Goal: Information Seeking & Learning: Learn about a topic

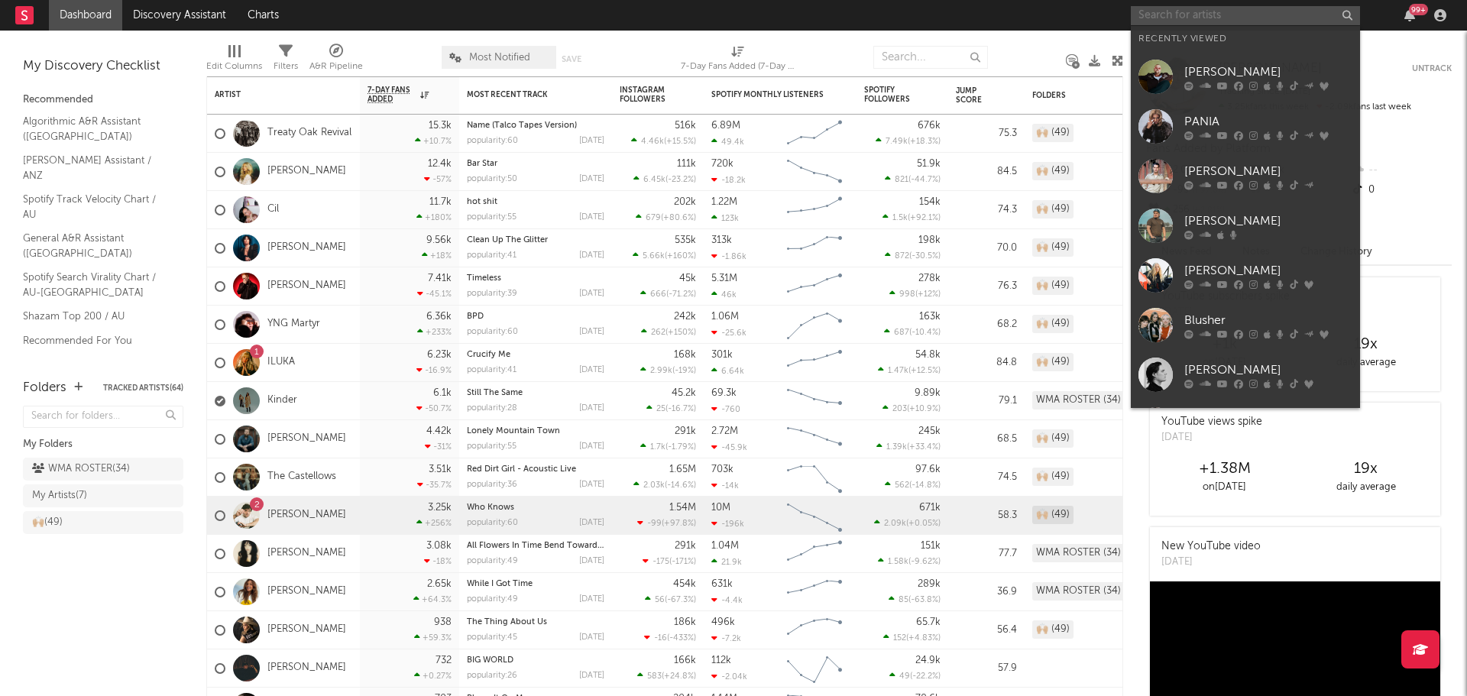
click at [1279, 15] on input "text" at bounding box center [1245, 15] width 229 height 19
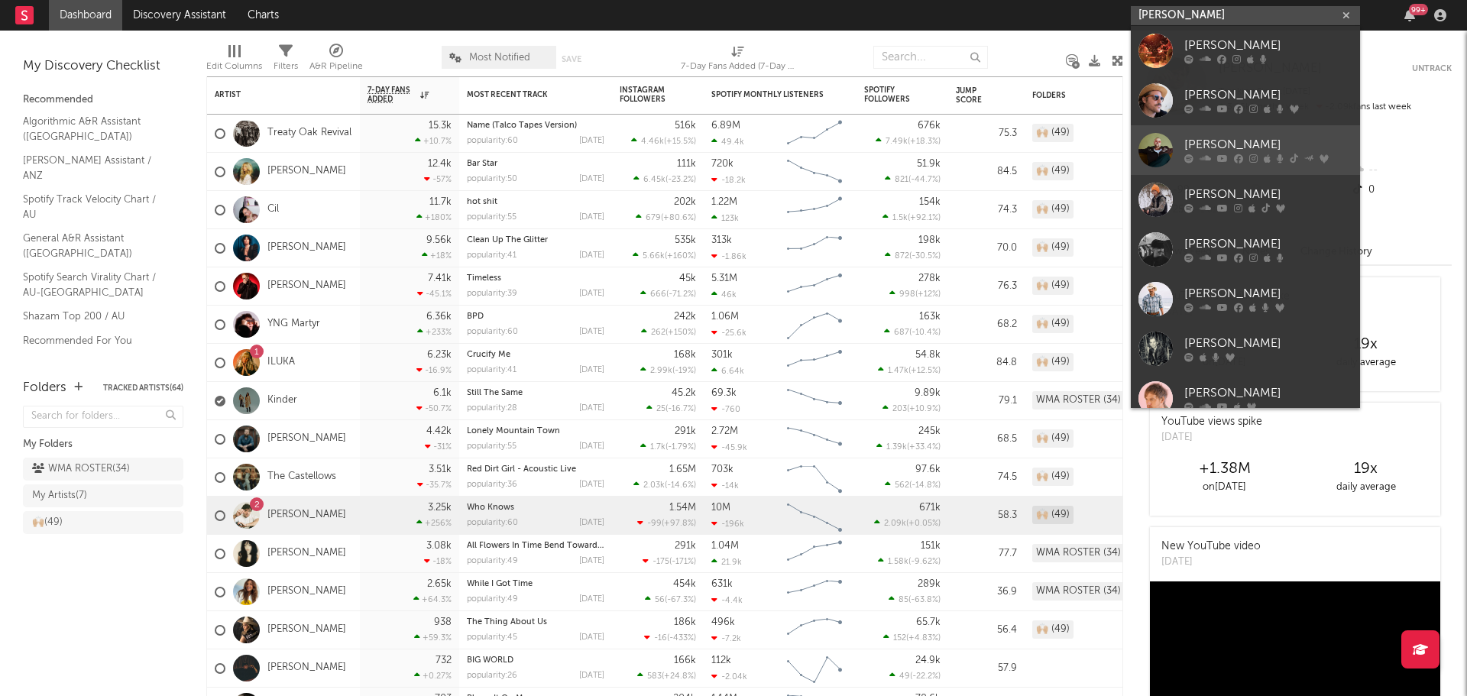
type input "[PERSON_NAME]"
click at [1164, 141] on div at bounding box center [1155, 150] width 34 height 34
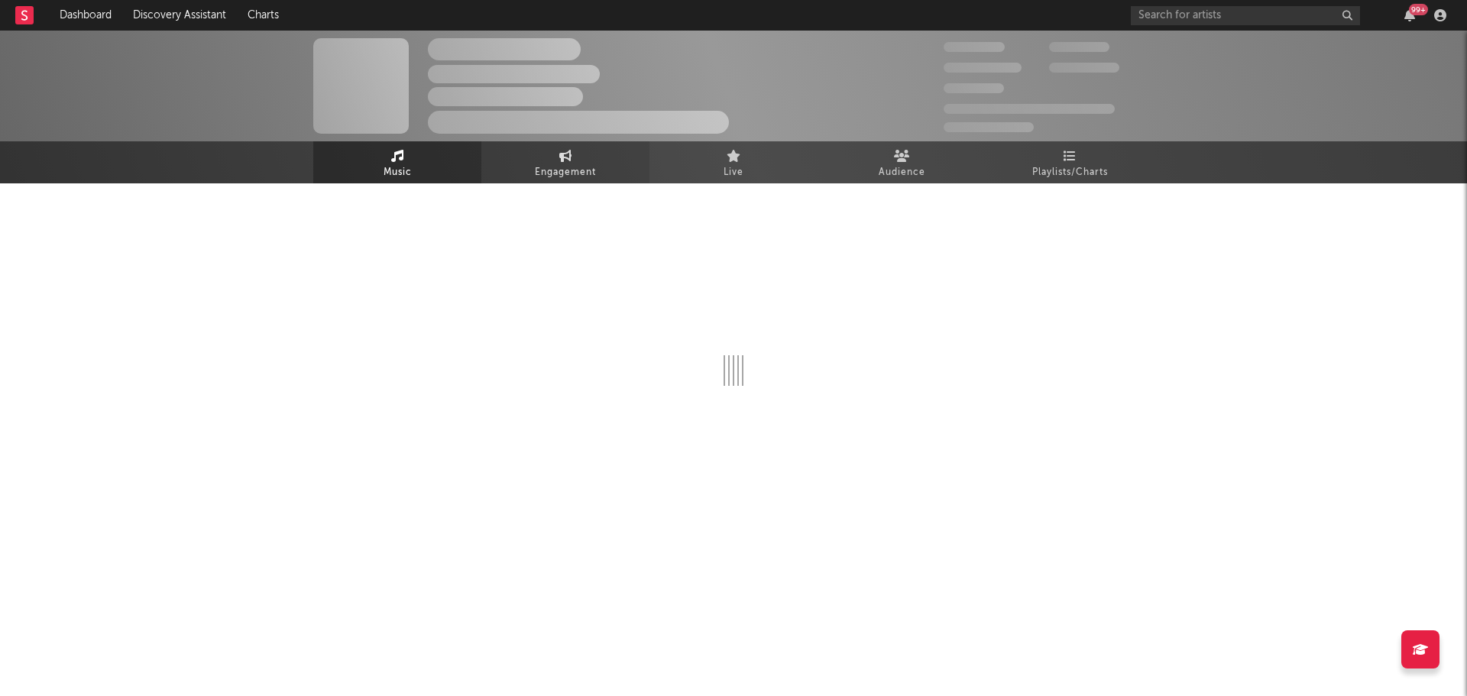
click at [554, 170] on span "Engagement" at bounding box center [565, 172] width 61 height 18
select select "1w"
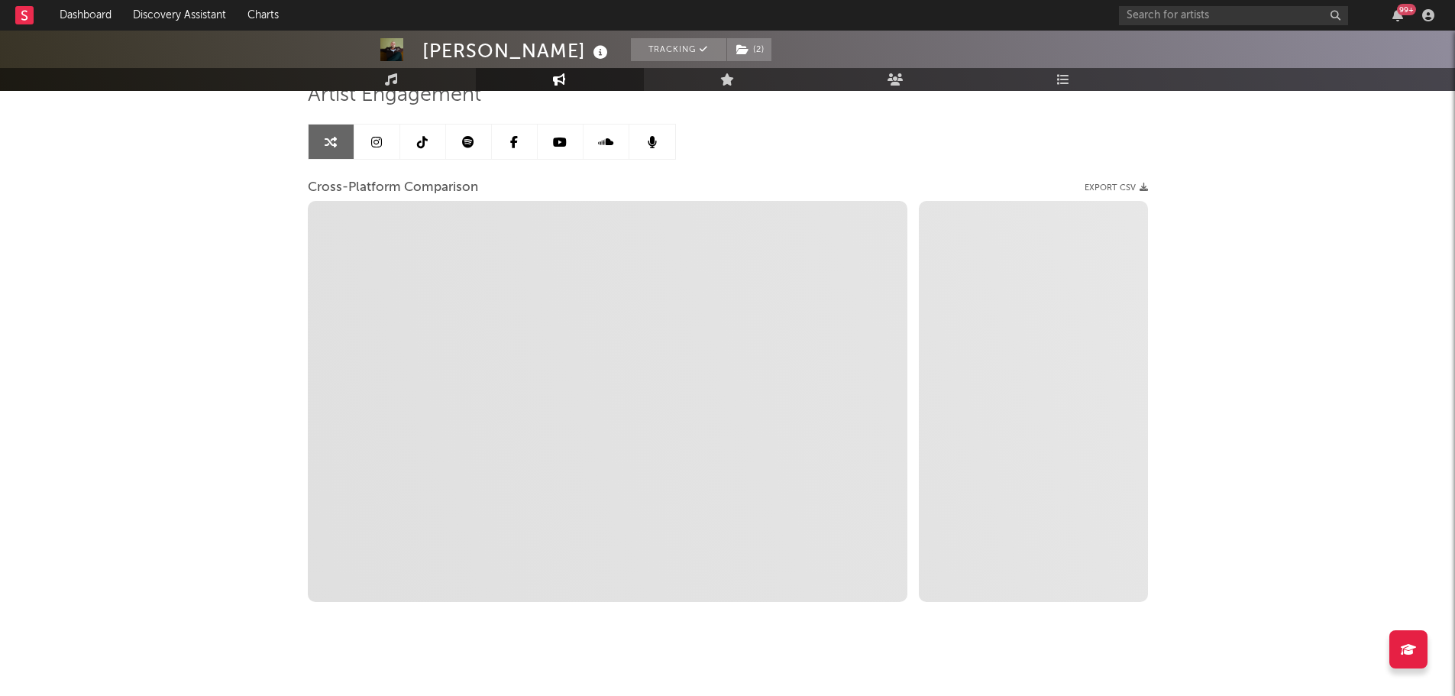
scroll to position [137, 0]
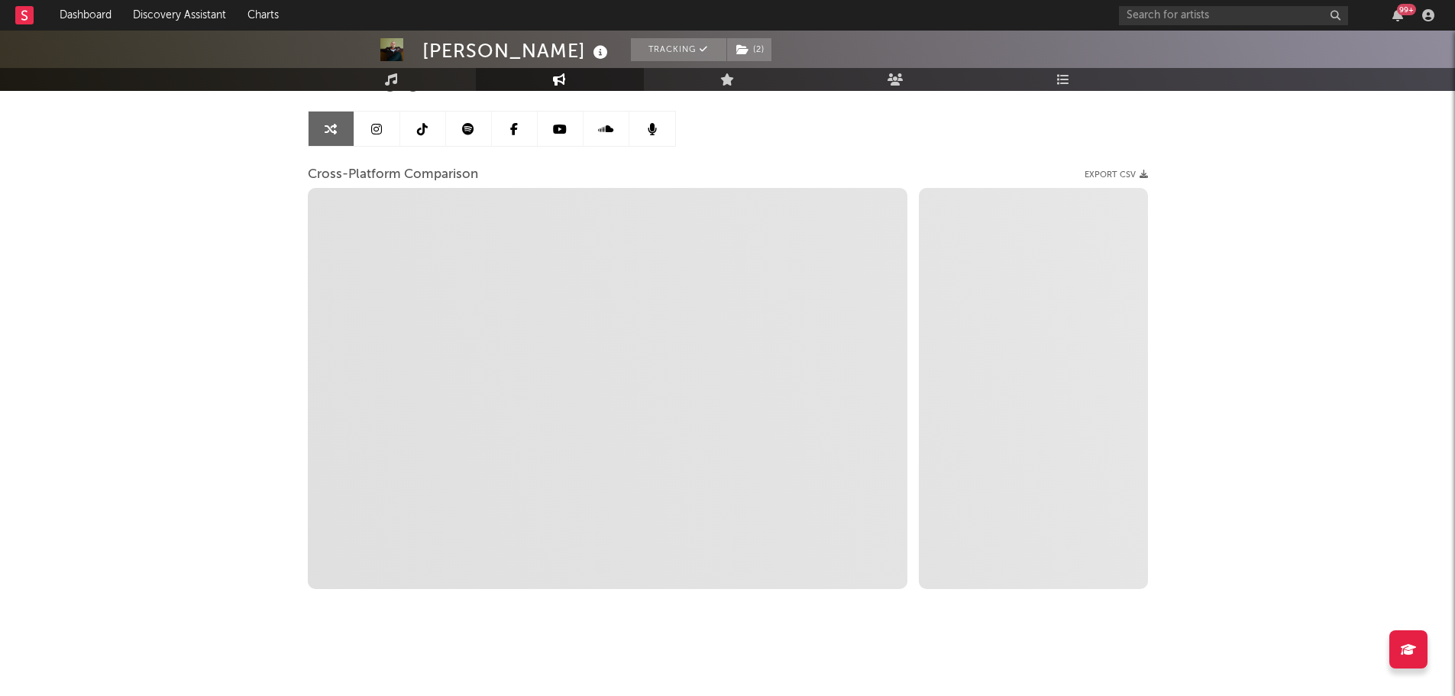
select select "1m"
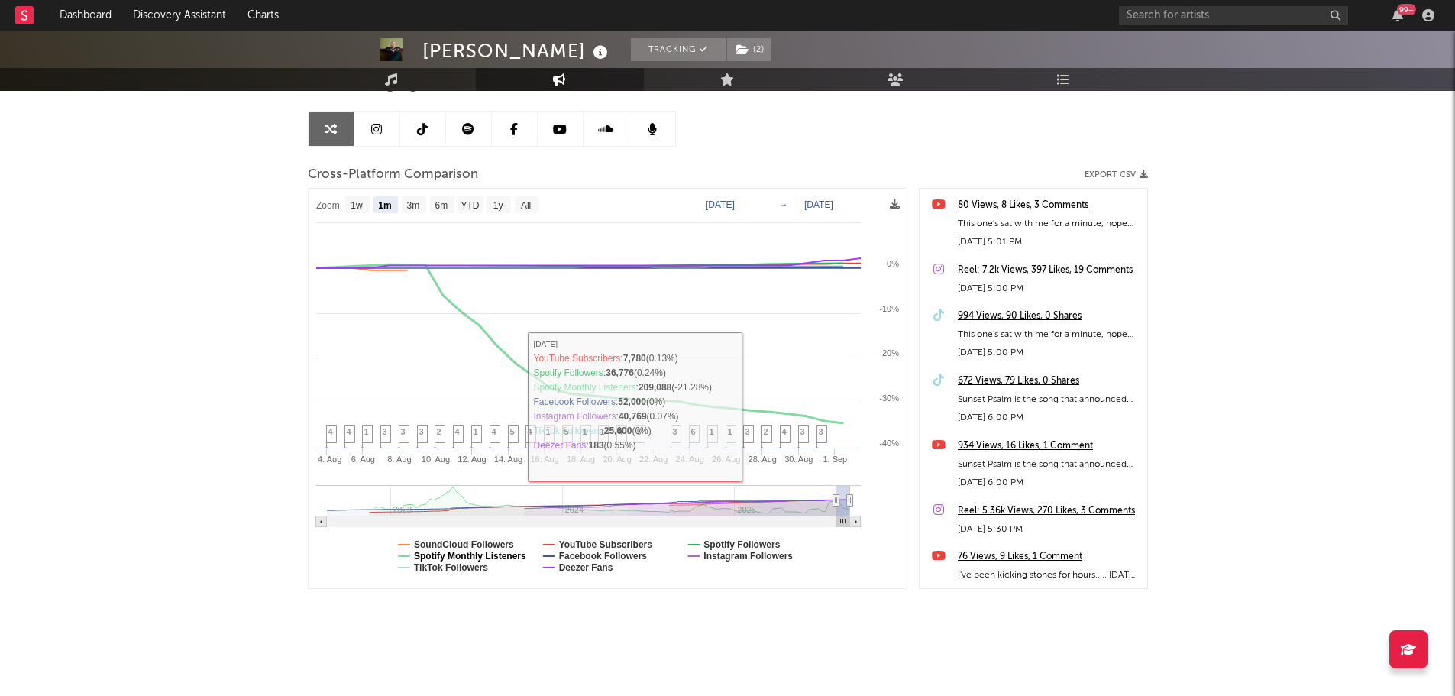
click at [471, 555] on text "Spotify Monthly Listeners" at bounding box center [470, 556] width 112 height 11
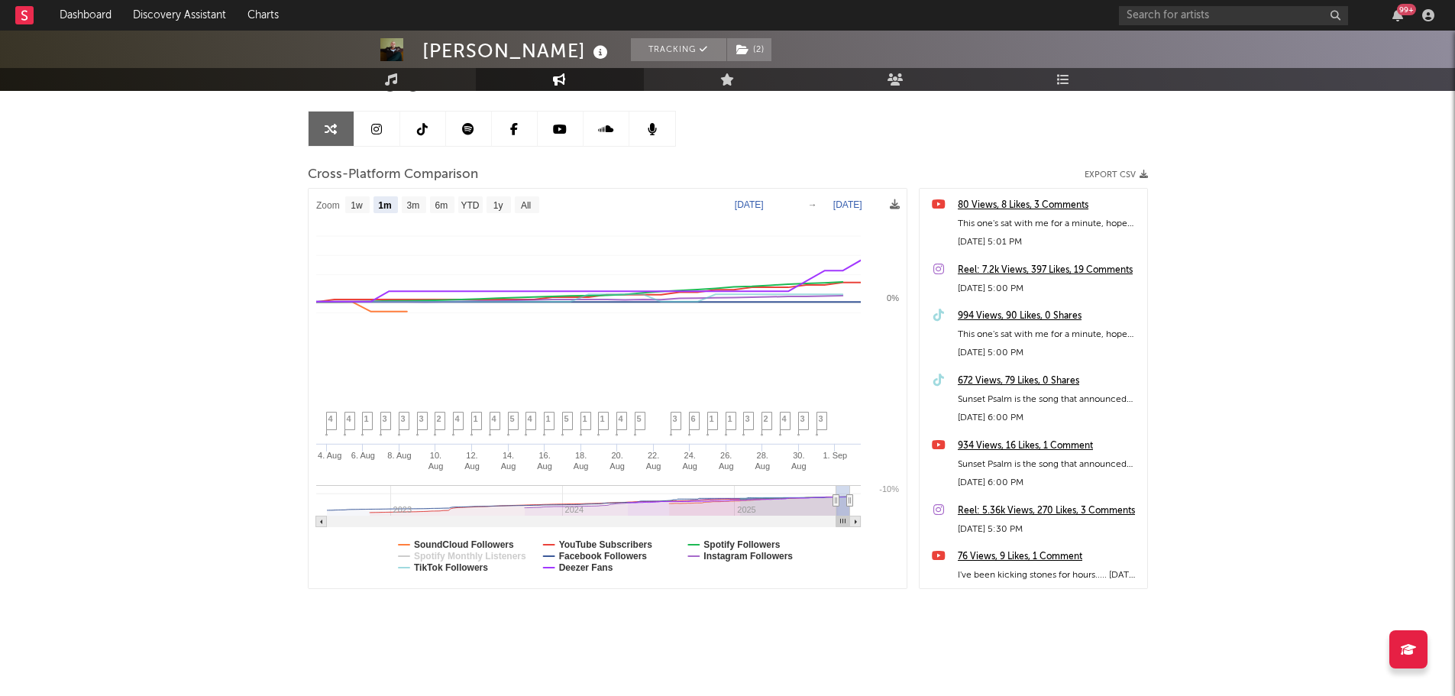
select select "1m"
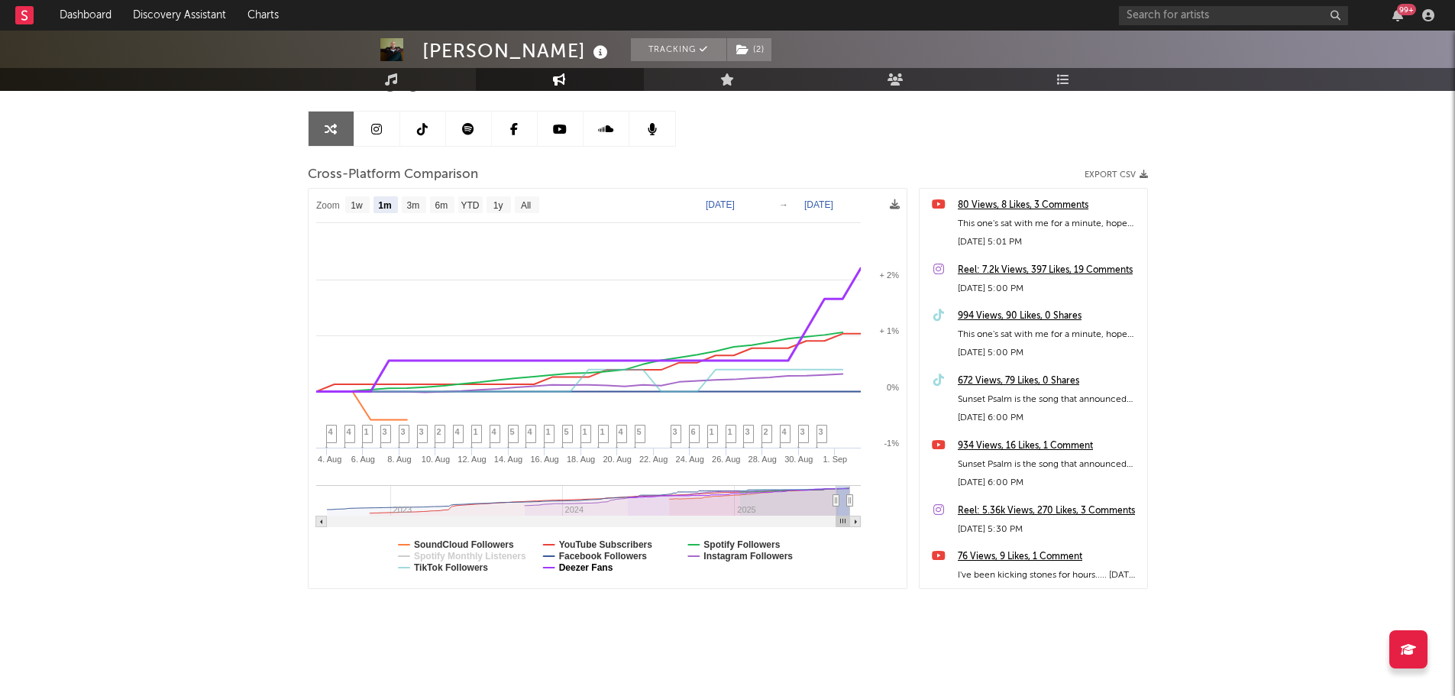
click at [592, 570] on text "Deezer Fans" at bounding box center [585, 567] width 54 height 11
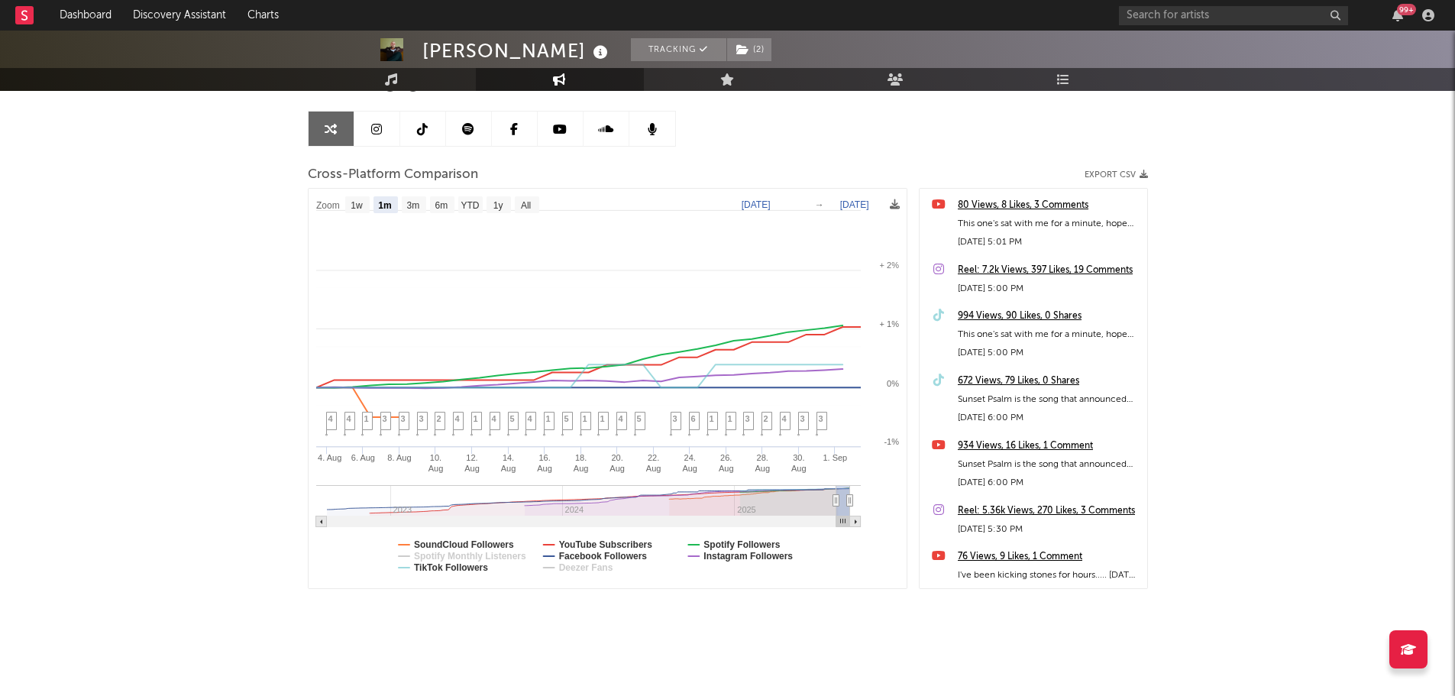
select select "1m"
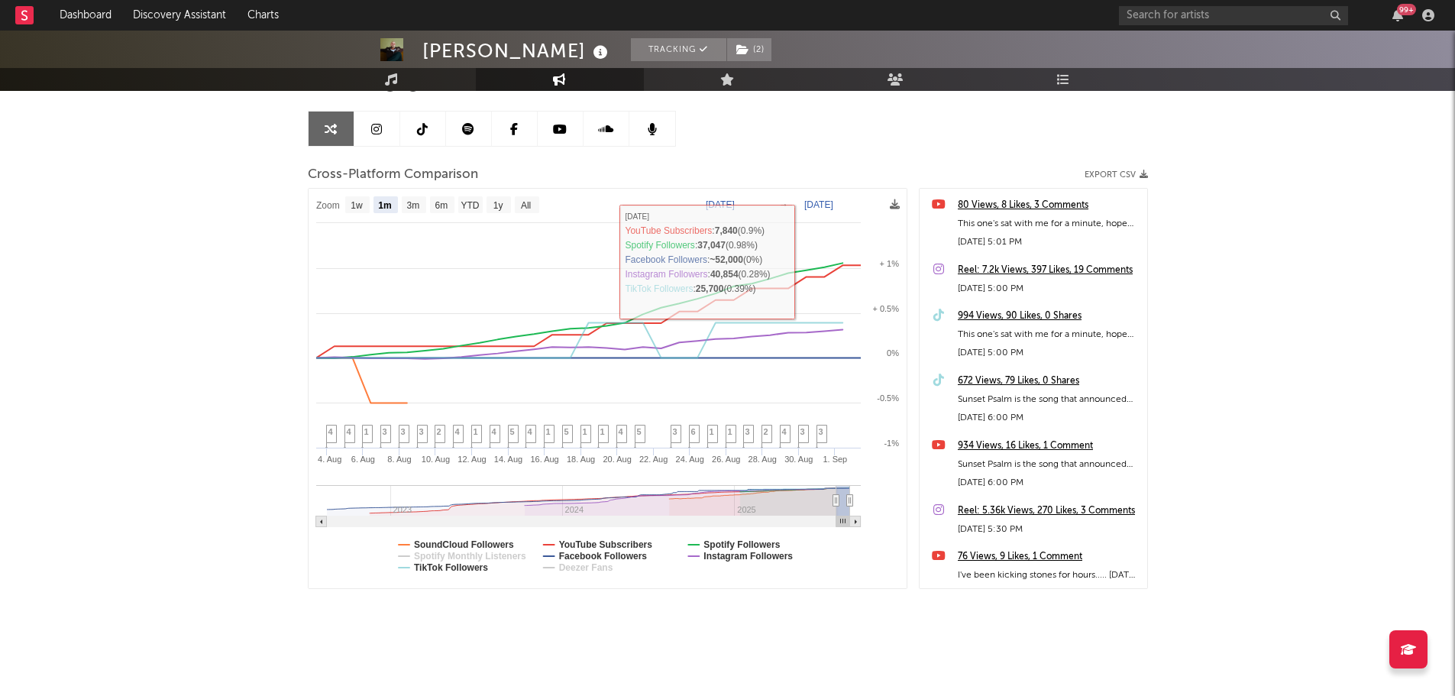
click at [735, 202] on text "[DATE]" at bounding box center [720, 204] width 29 height 11
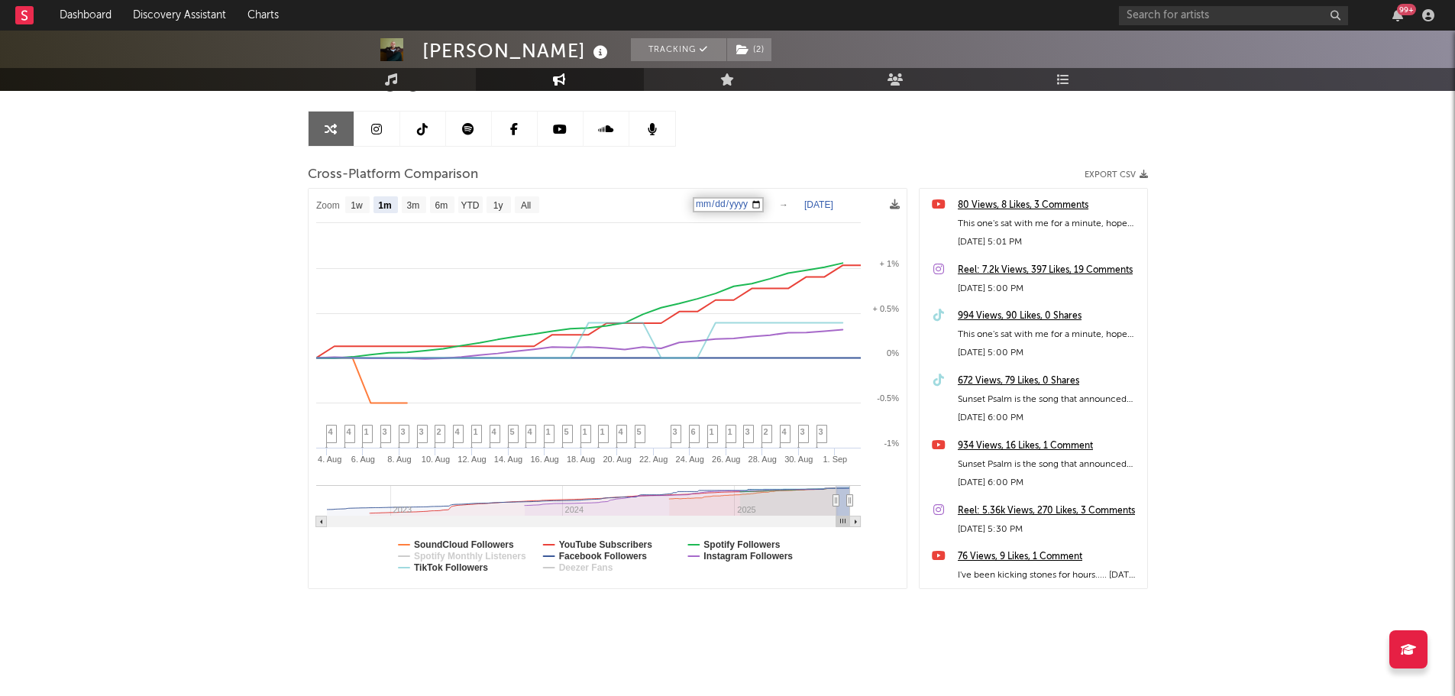
click at [775, 208] on icon "Created with Highcharts 10.3.3 4. [DATE]. [DATE]. Aug [DATE]. Aug [DATE]. Aug […" at bounding box center [608, 389] width 598 height 400
select select "1m"
click at [735, 205] on text "[DATE]" at bounding box center [720, 204] width 29 height 11
click at [764, 210] on input "[DATE]" at bounding box center [728, 204] width 71 height 15
type input "[DATE]"
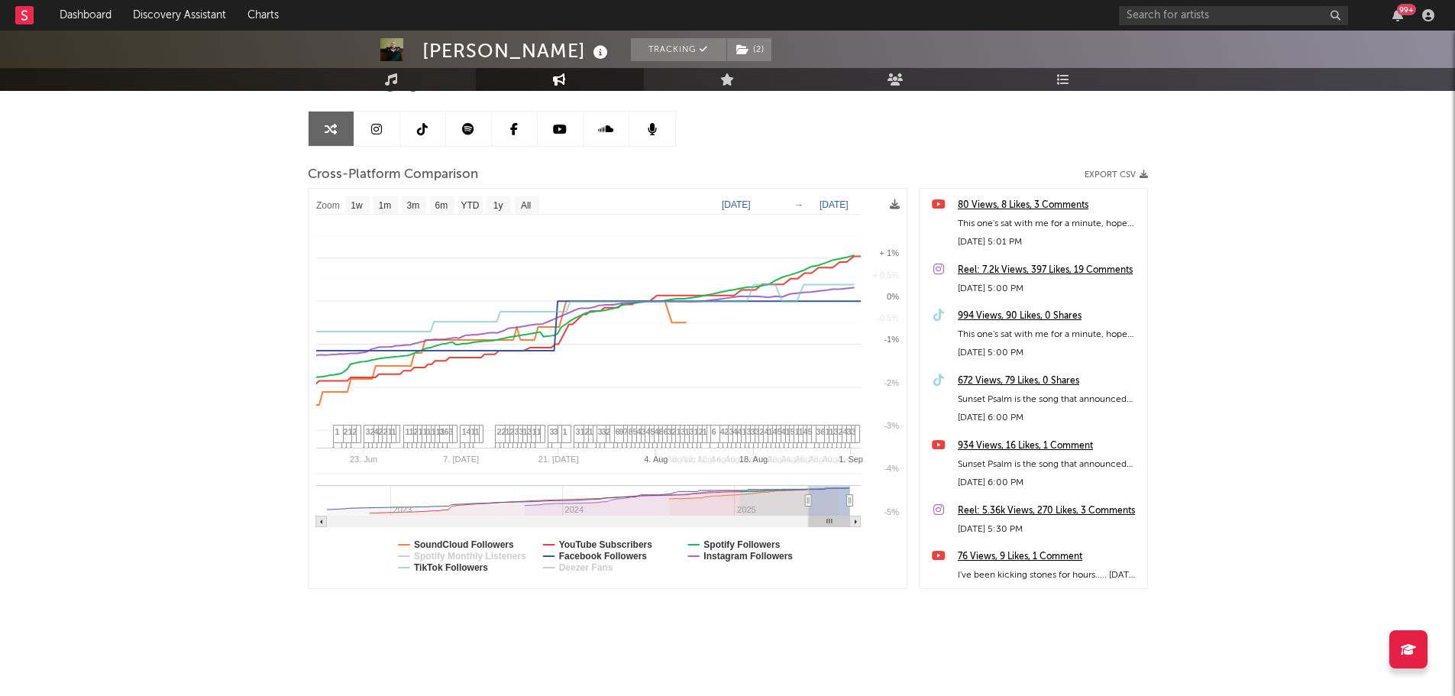
select select "1w"
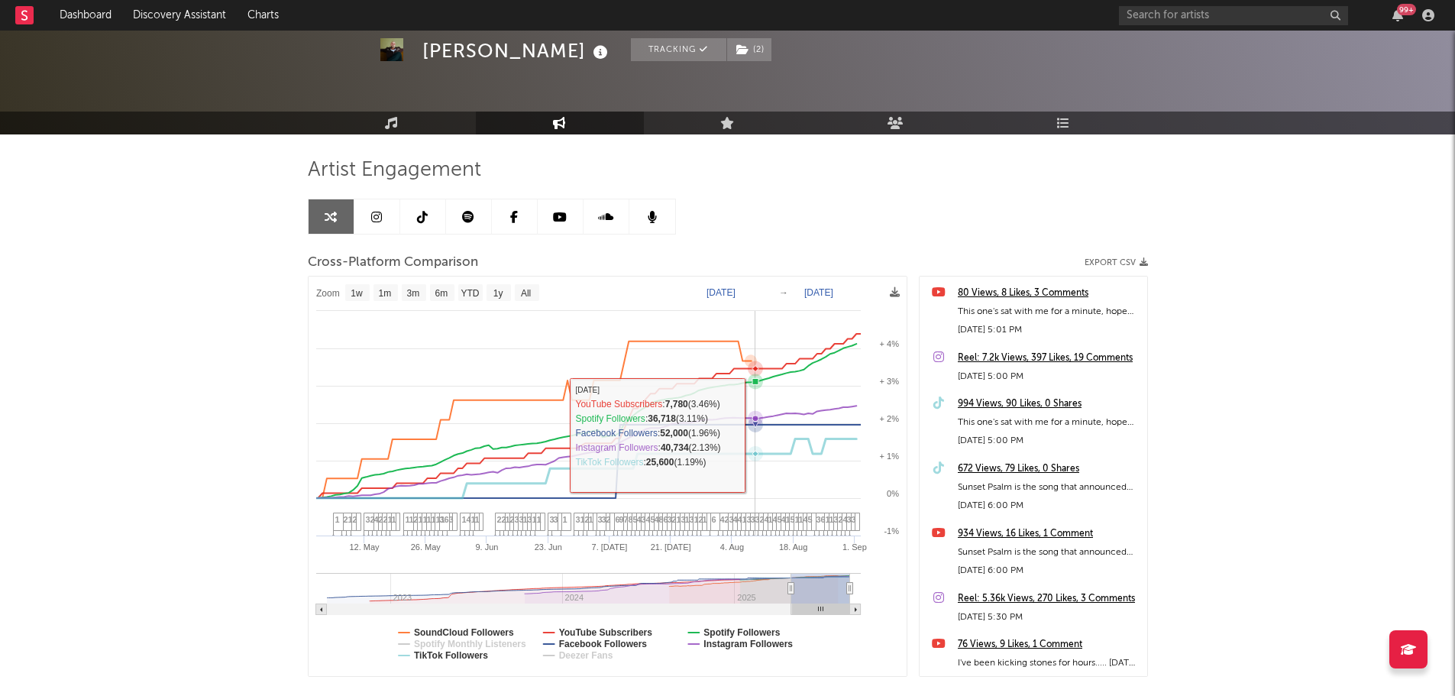
scroll to position [0, 0]
